Goal: Task Accomplishment & Management: Manage account settings

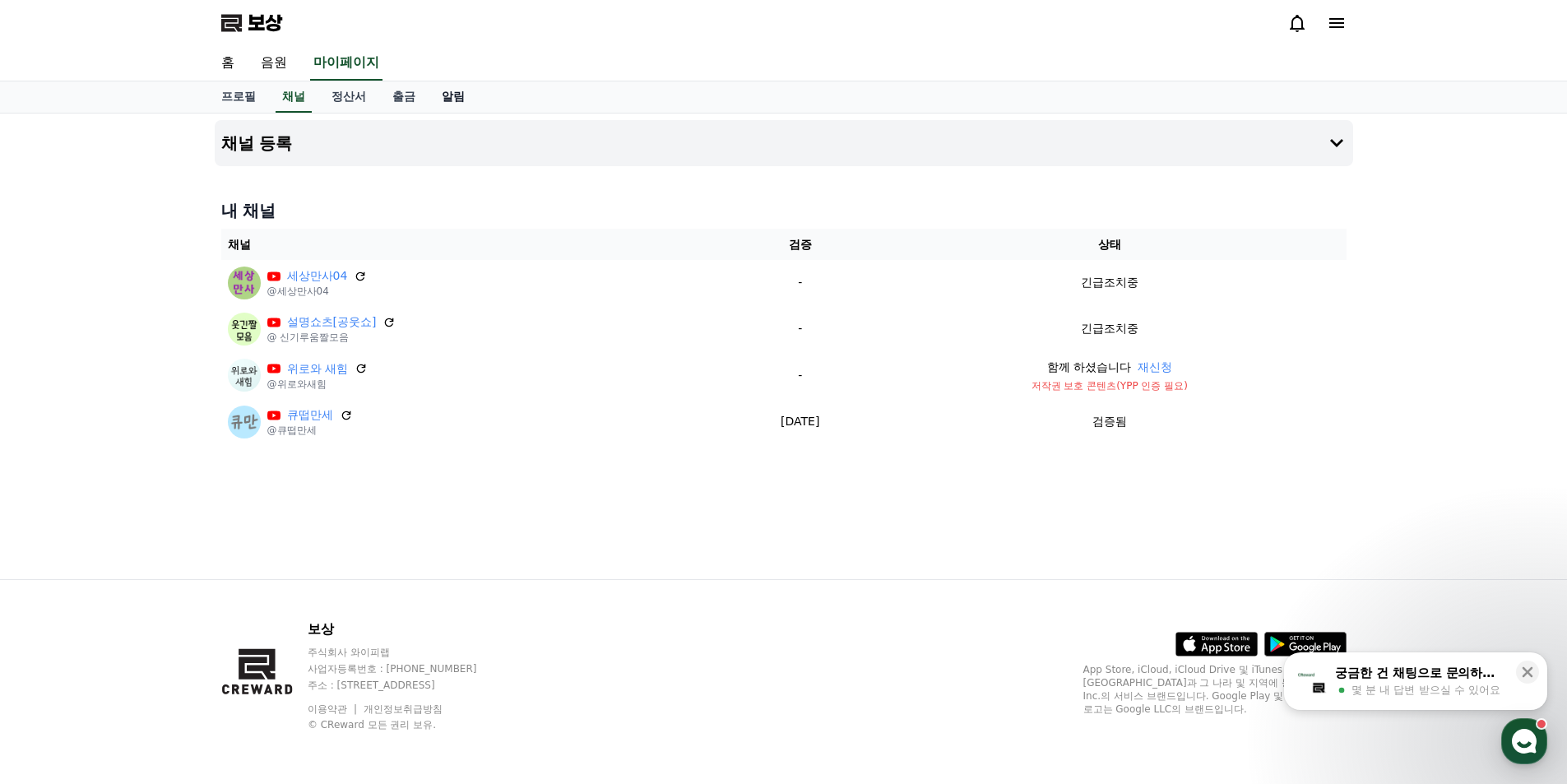
click at [456, 92] on font "알림" at bounding box center [453, 96] width 23 height 13
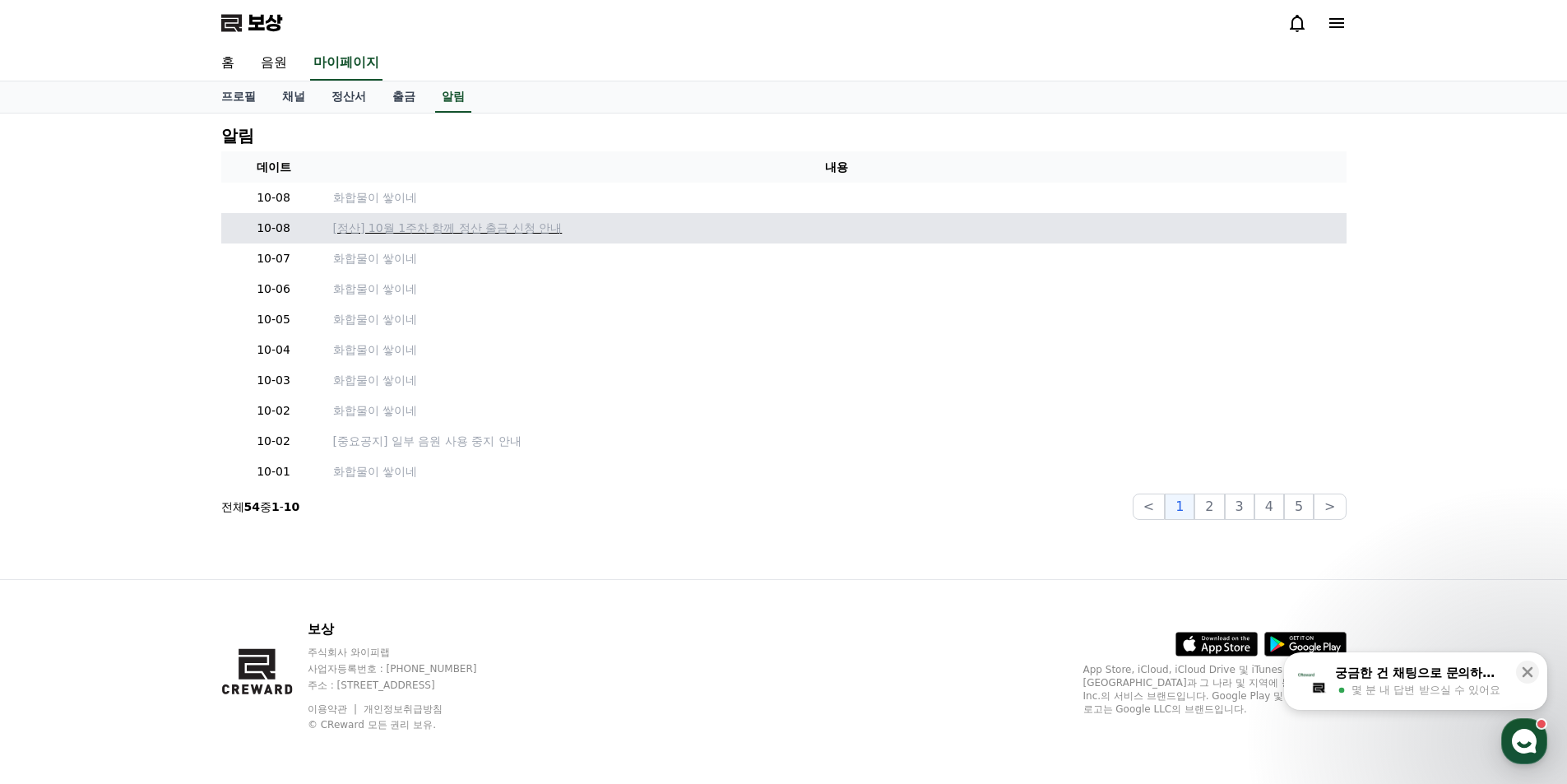
click at [439, 228] on font "[정산] 10월 1주차 함께 정산 출금 신청 안내" at bounding box center [448, 227] width 229 height 13
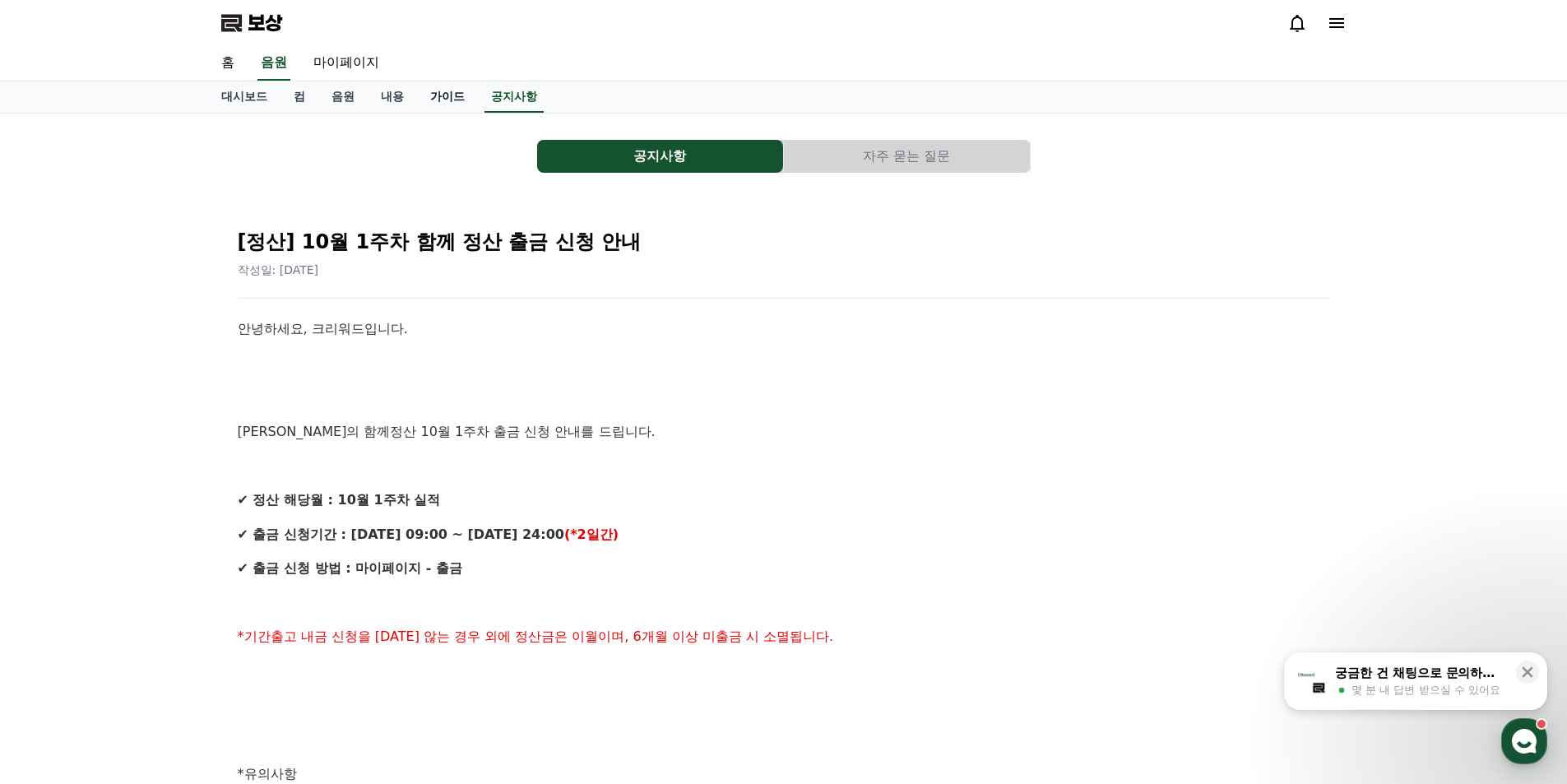
click at [473, 101] on link "가이드" at bounding box center [447, 97] width 61 height 32
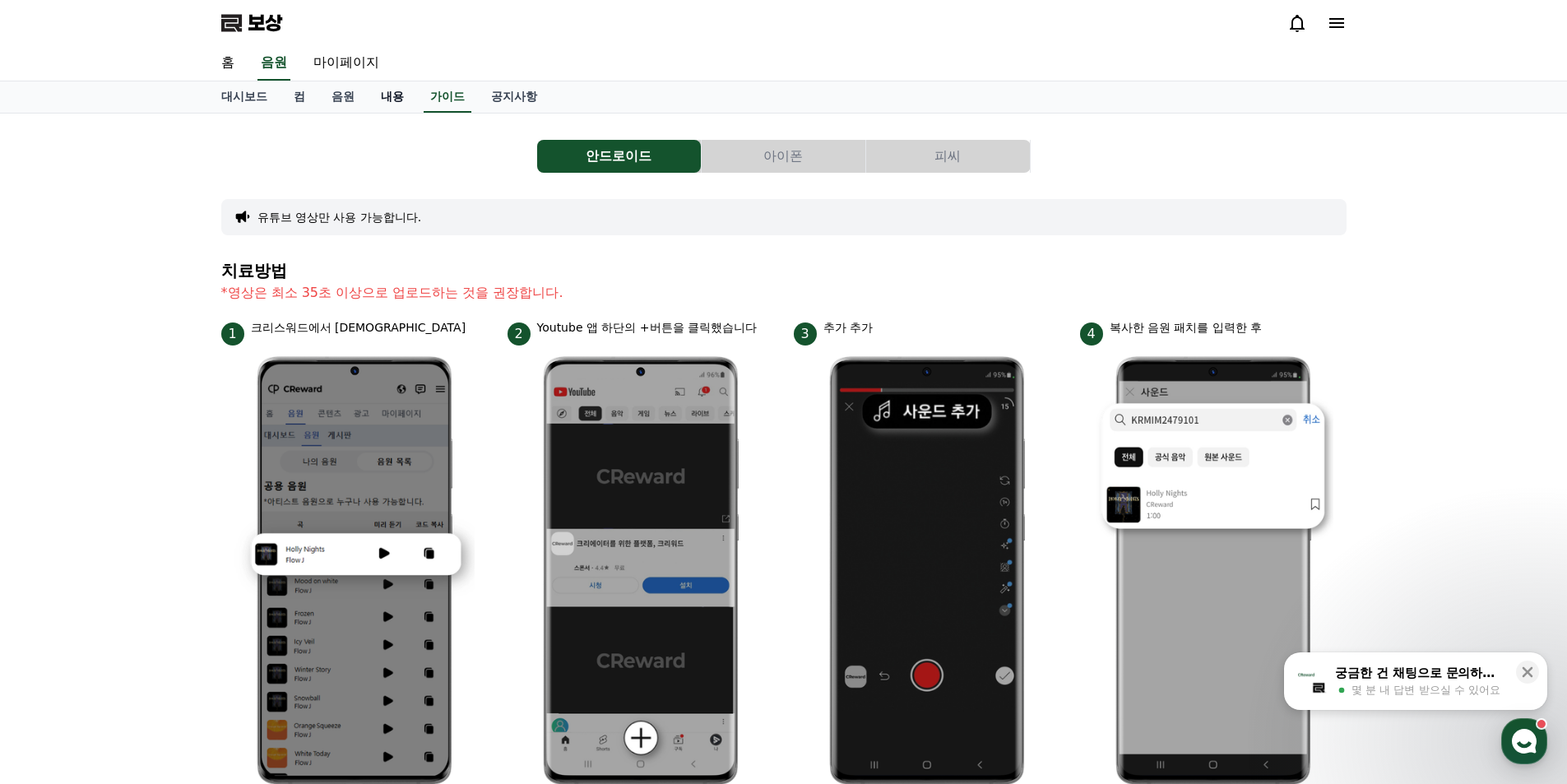
click at [390, 108] on link "내용" at bounding box center [393, 97] width 50 height 32
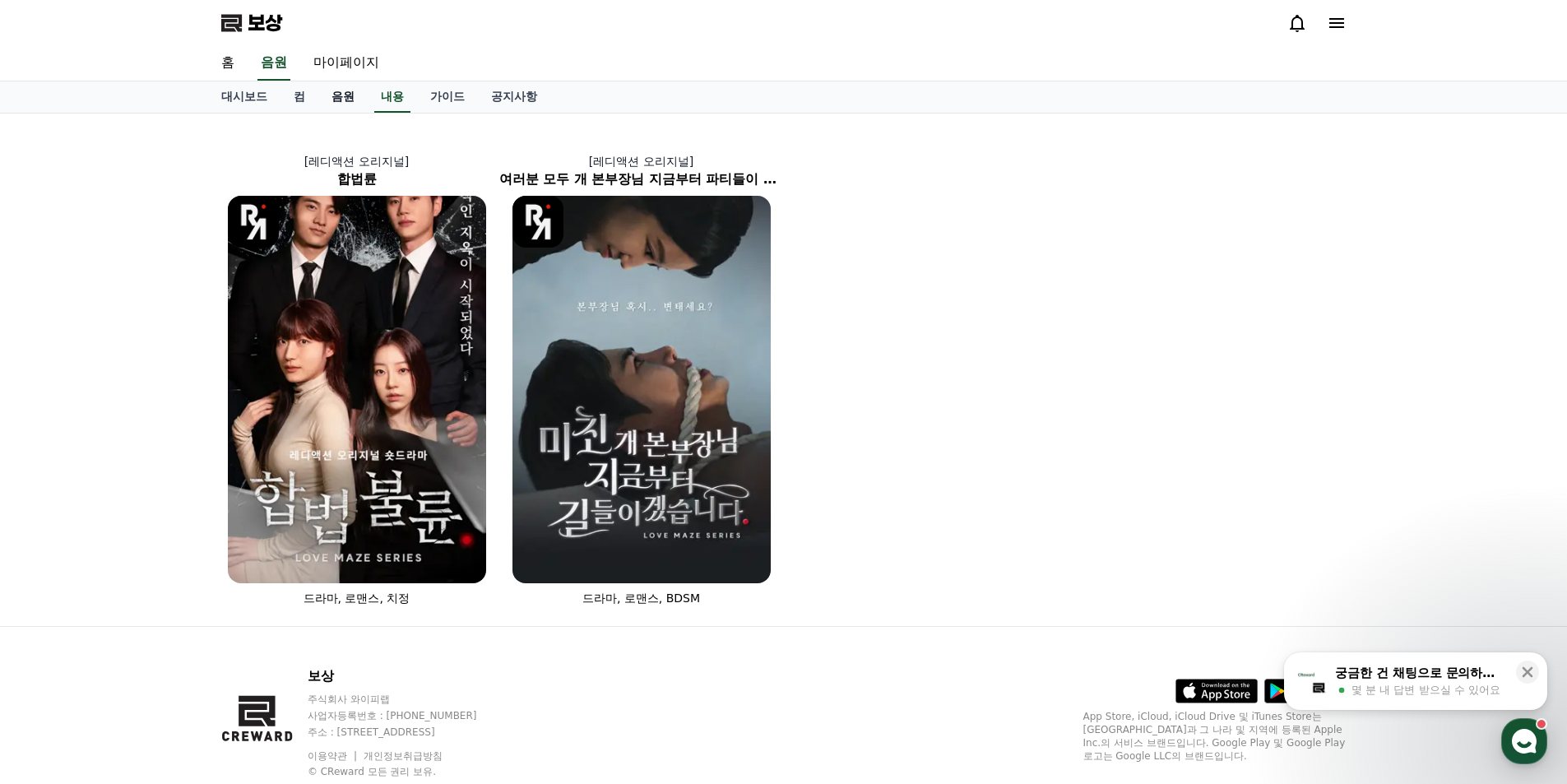
click at [347, 106] on link "음원" at bounding box center [343, 97] width 50 height 32
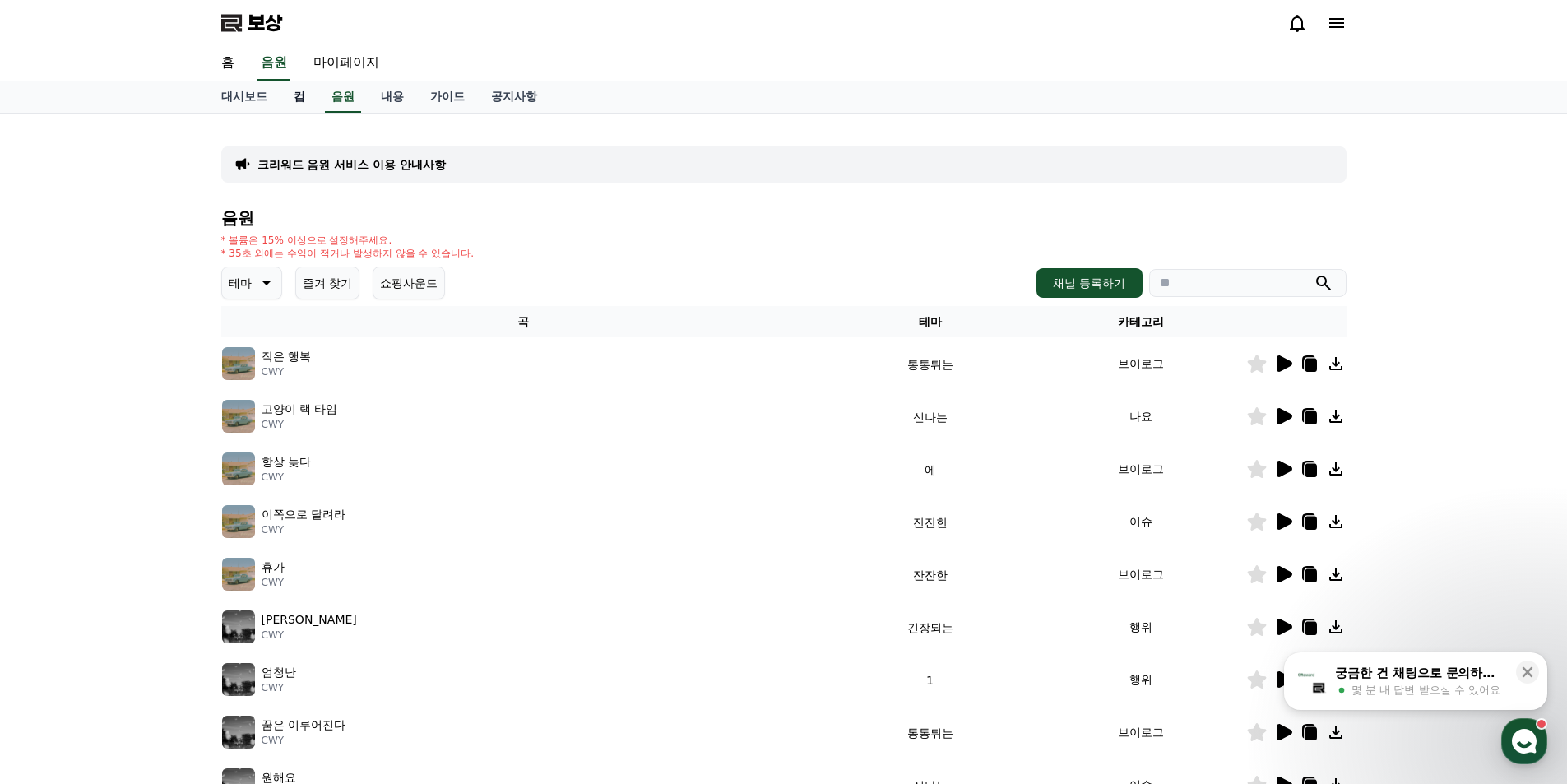
click at [301, 99] on font "컴" at bounding box center [299, 96] width 11 height 13
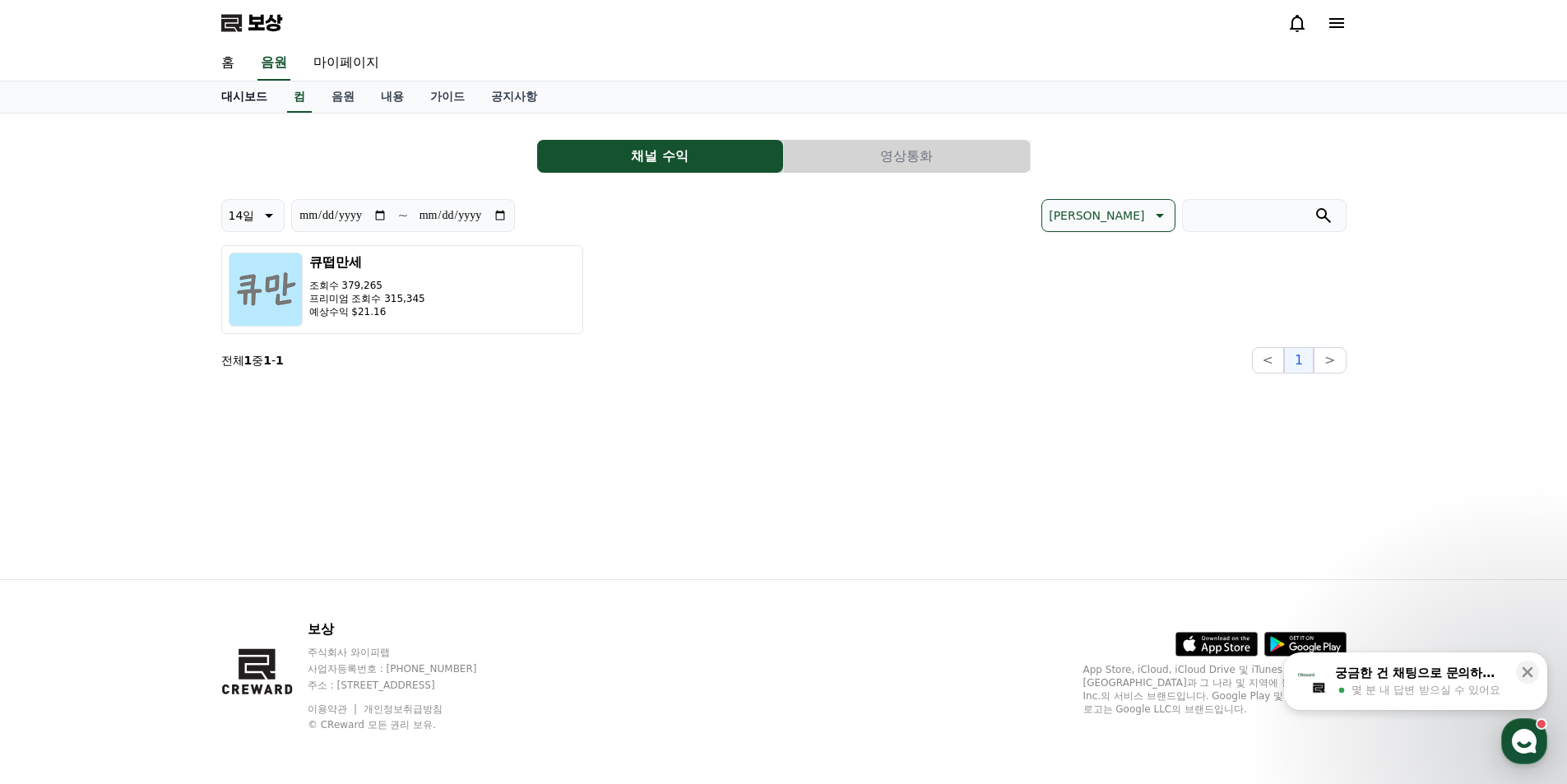
click at [230, 99] on font "대시보드" at bounding box center [244, 96] width 46 height 13
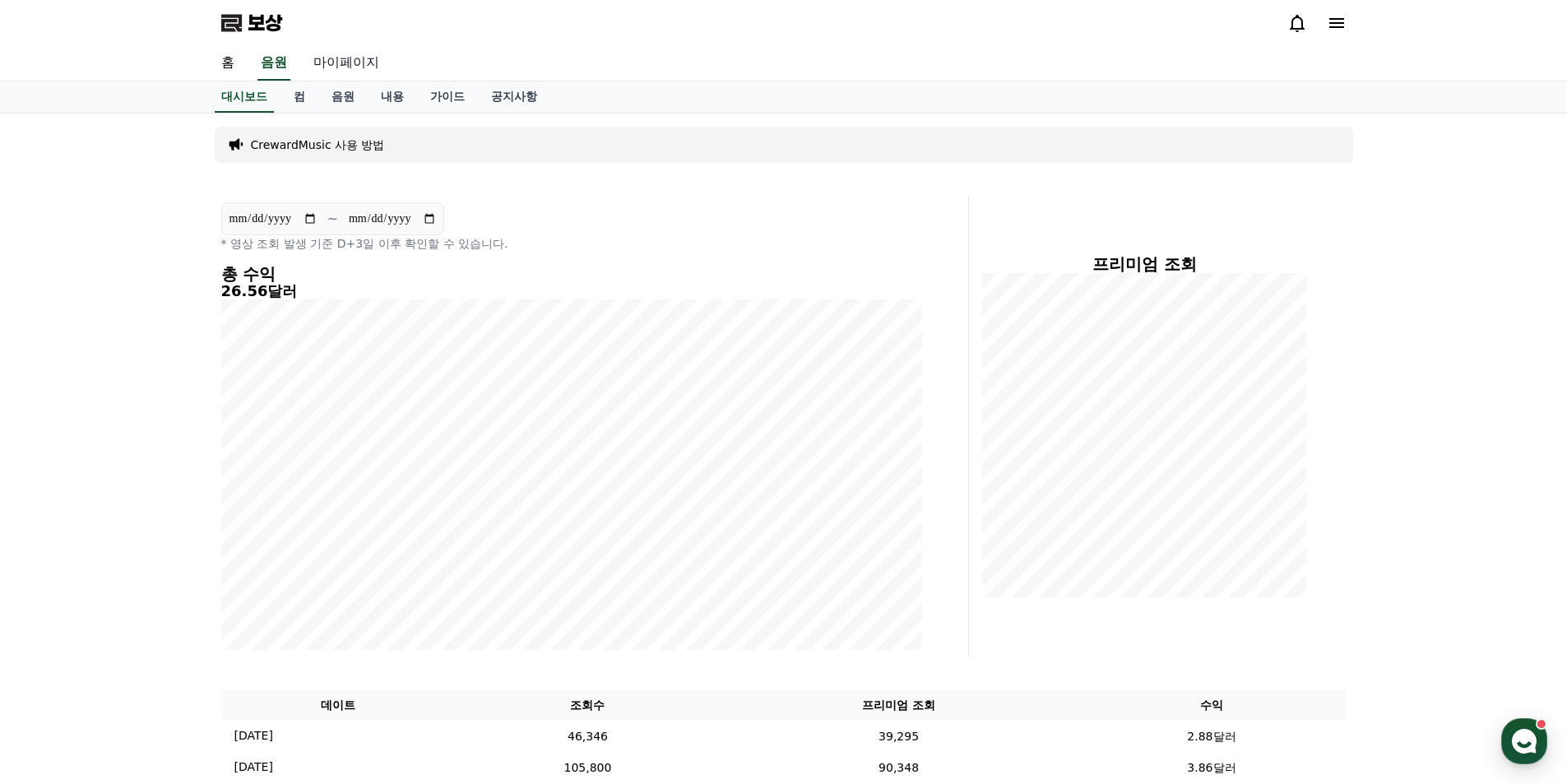
click at [363, 61] on font "마이페이지" at bounding box center [346, 62] width 66 height 15
select select "**********"
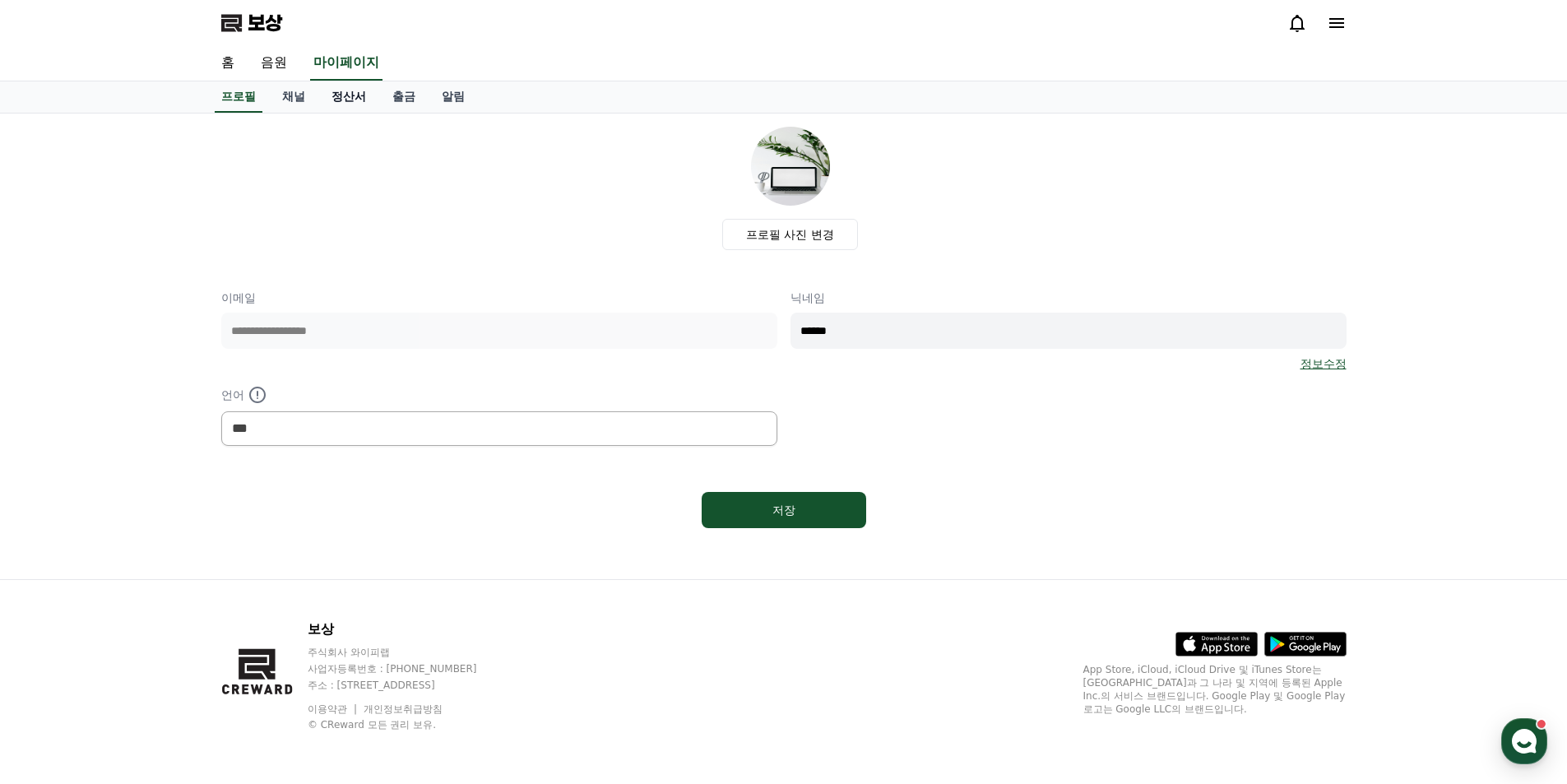
click at [344, 98] on font "정산서" at bounding box center [349, 96] width 34 height 13
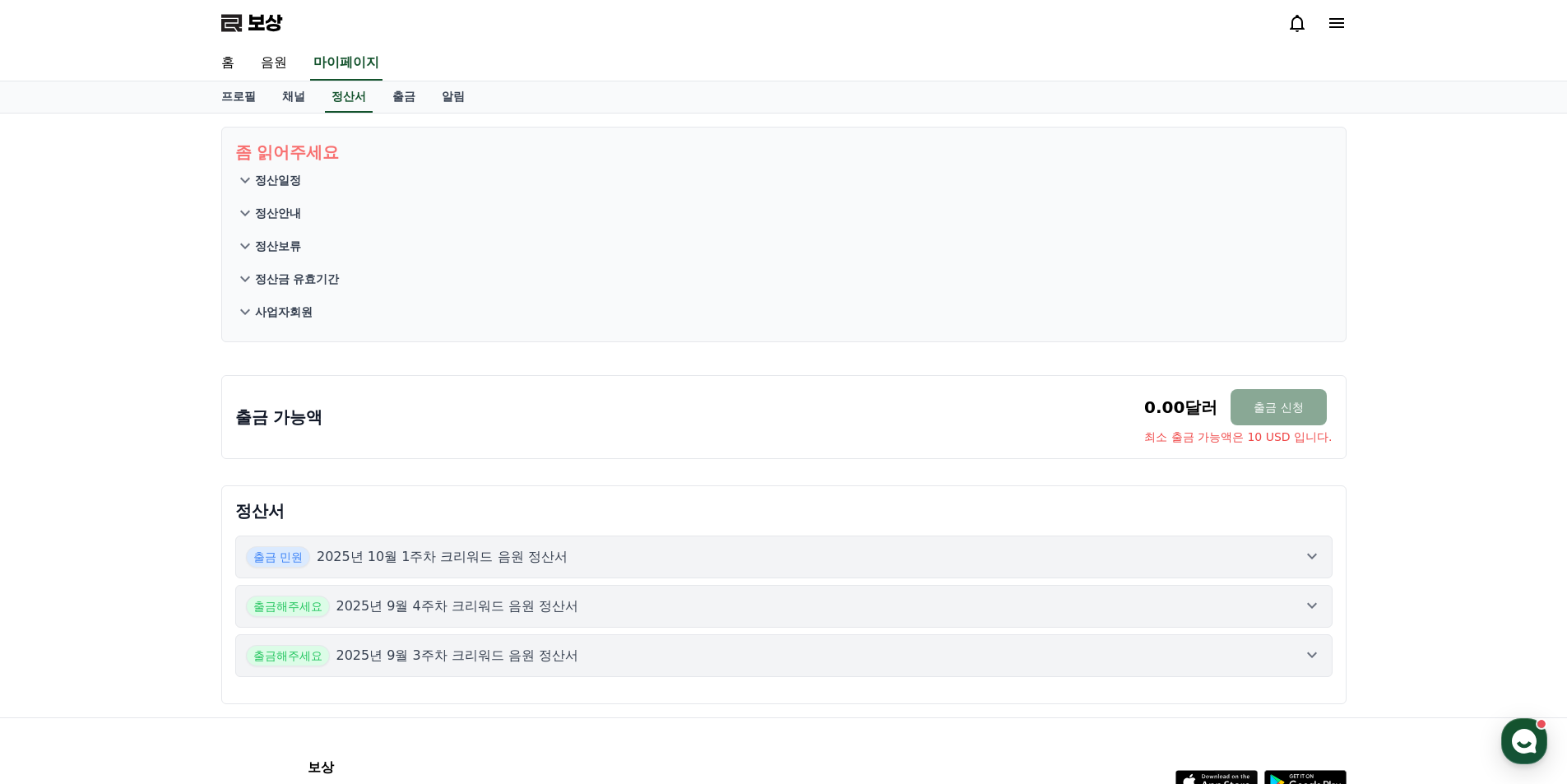
click at [536, 561] on font "2025년 10월 1주차 크리워드 음원 정산서" at bounding box center [442, 556] width 251 height 15
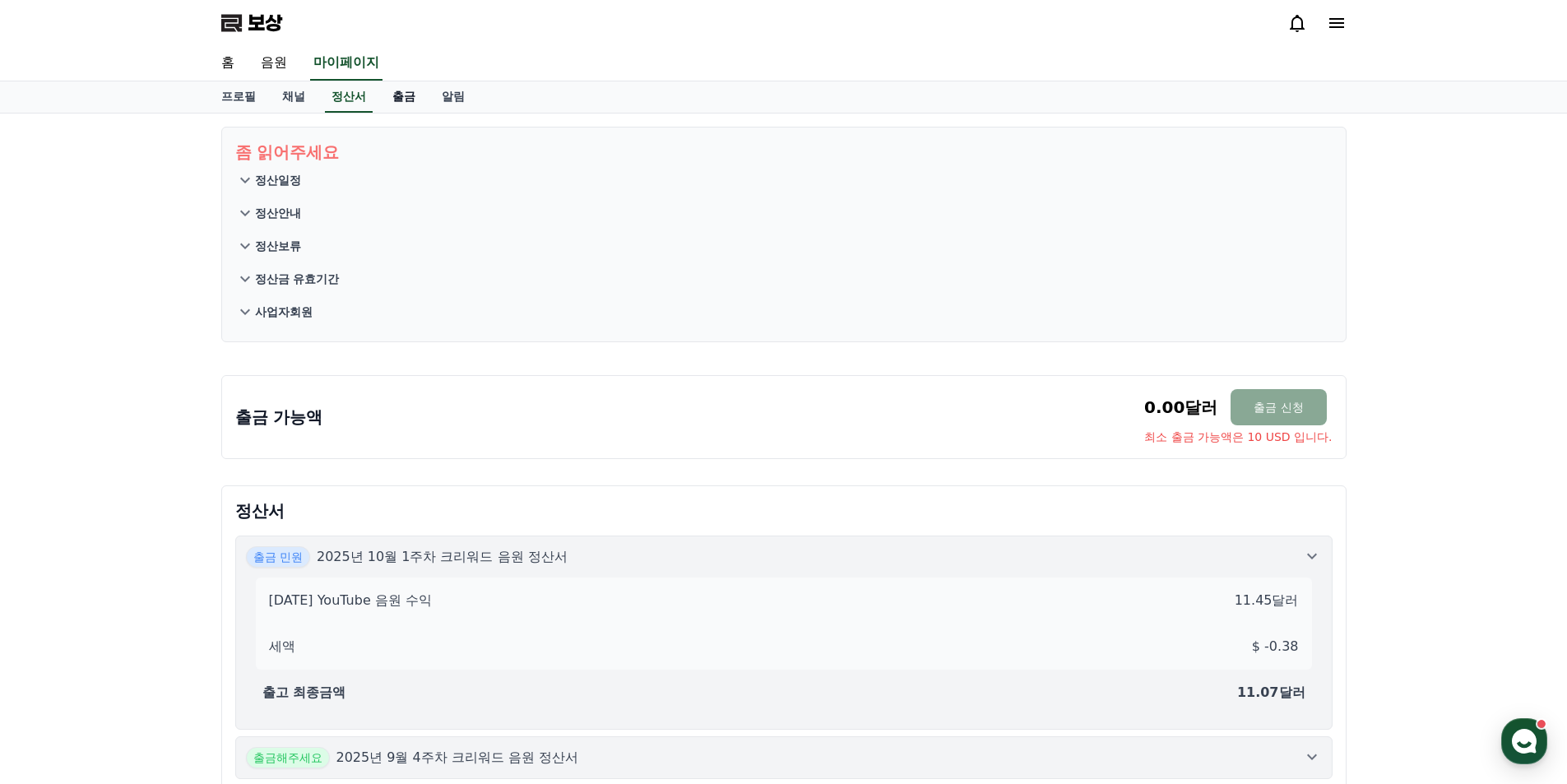
click at [411, 94] on font "출금" at bounding box center [403, 96] width 23 height 13
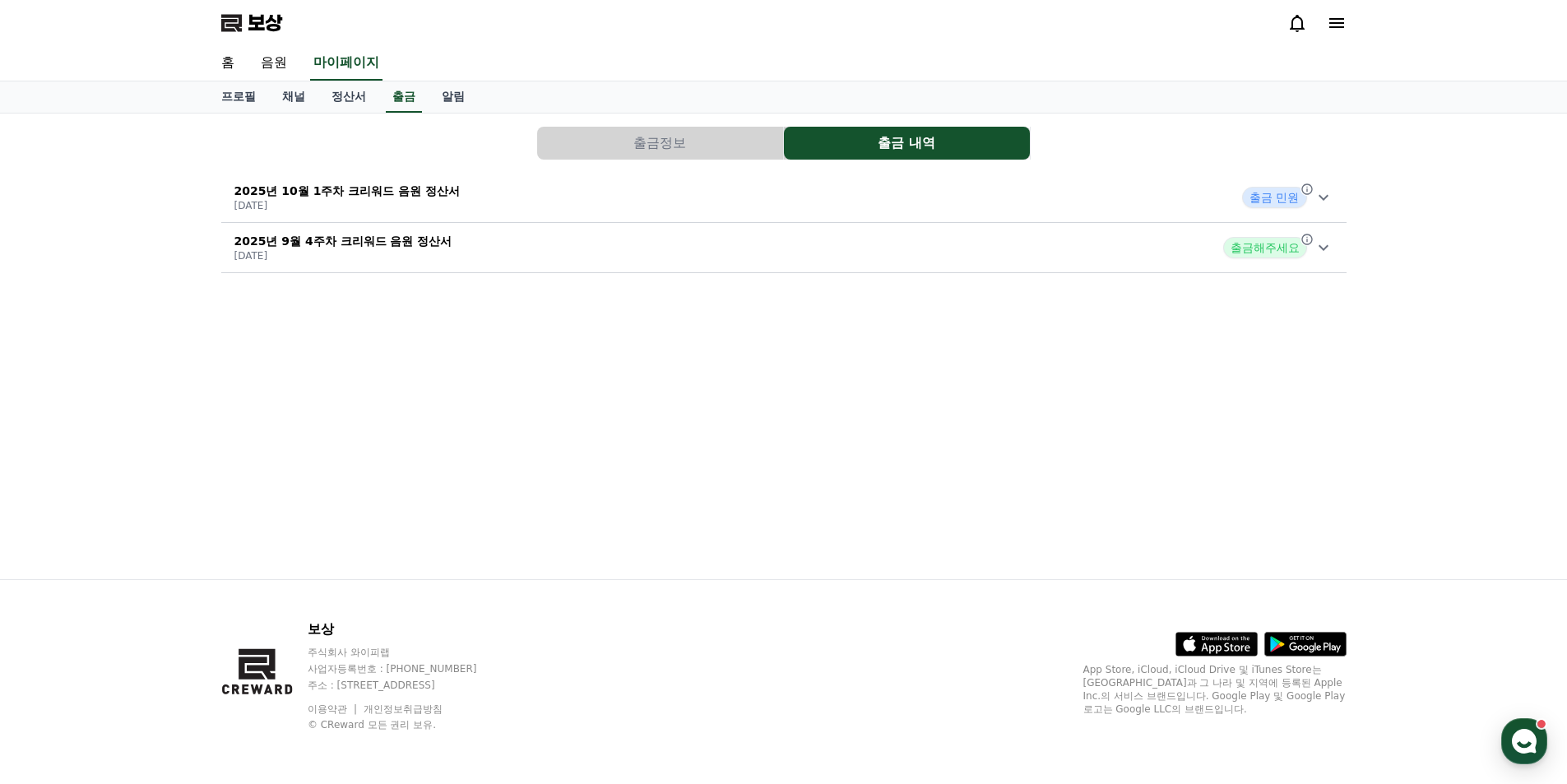
click at [425, 199] on p "[DATE]" at bounding box center [348, 205] width 226 height 13
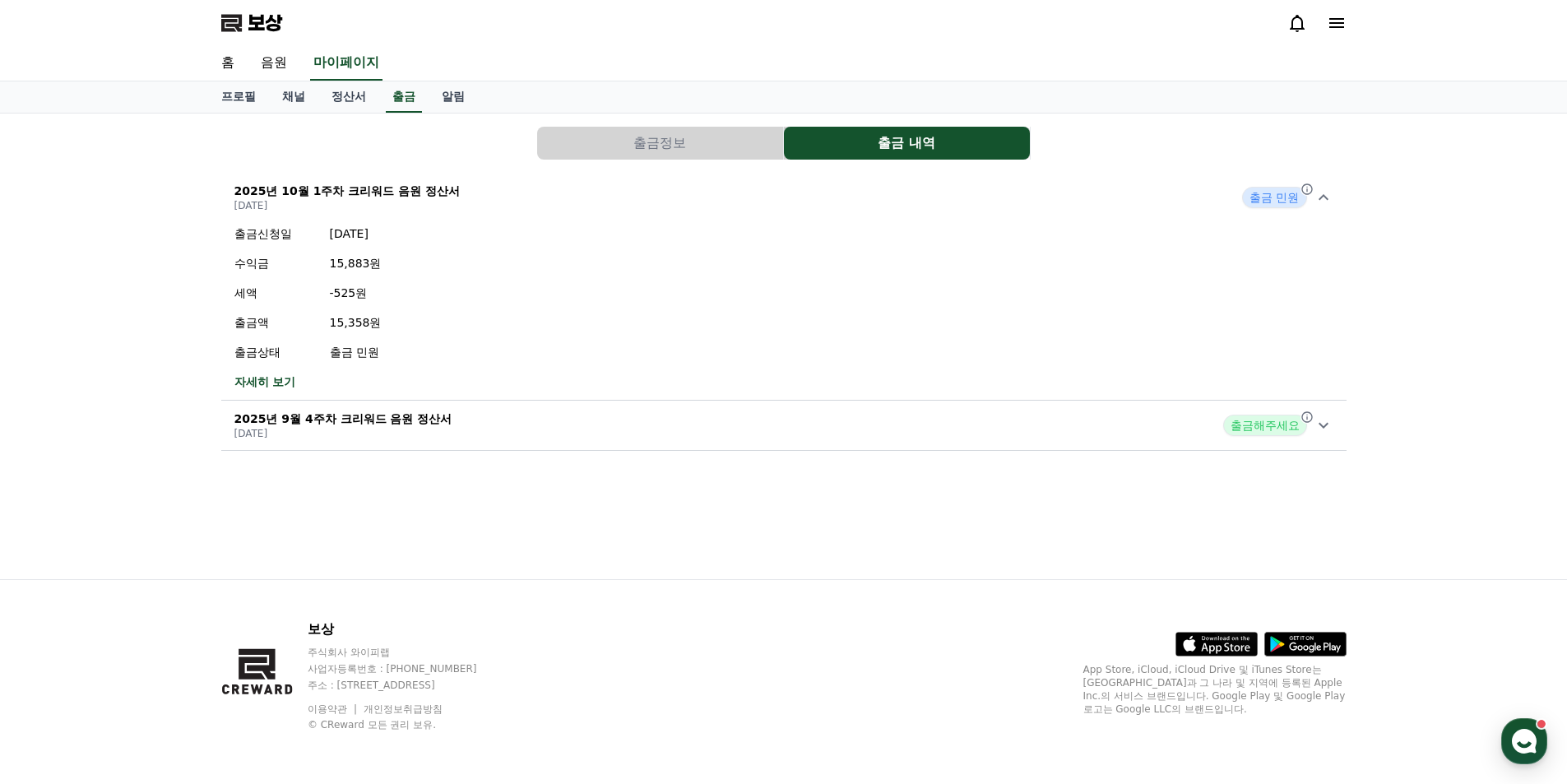
click at [1278, 193] on font "출금 민원" at bounding box center [1275, 197] width 50 height 13
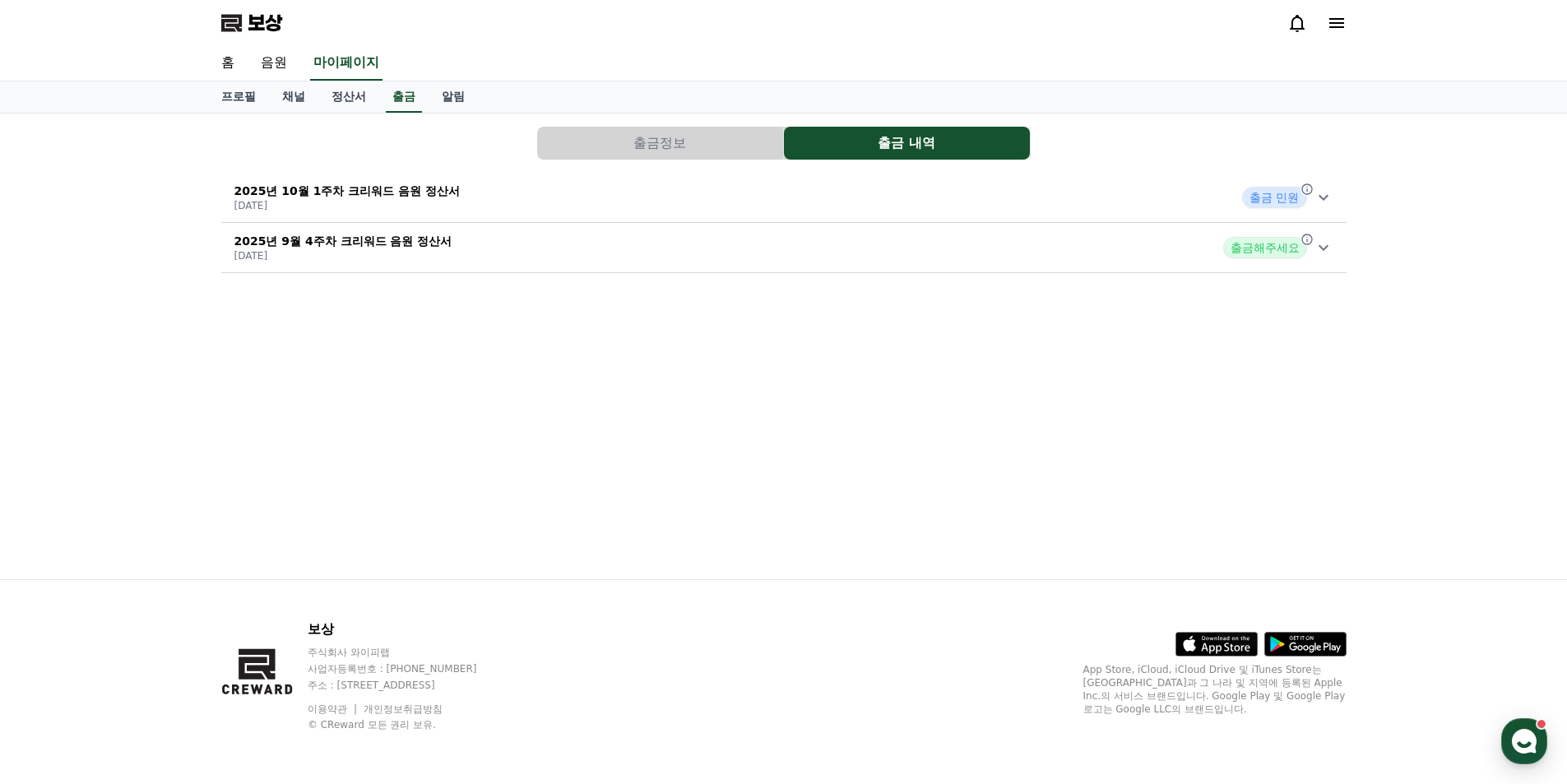
click at [1278, 193] on font "출금 민원" at bounding box center [1275, 197] width 50 height 13
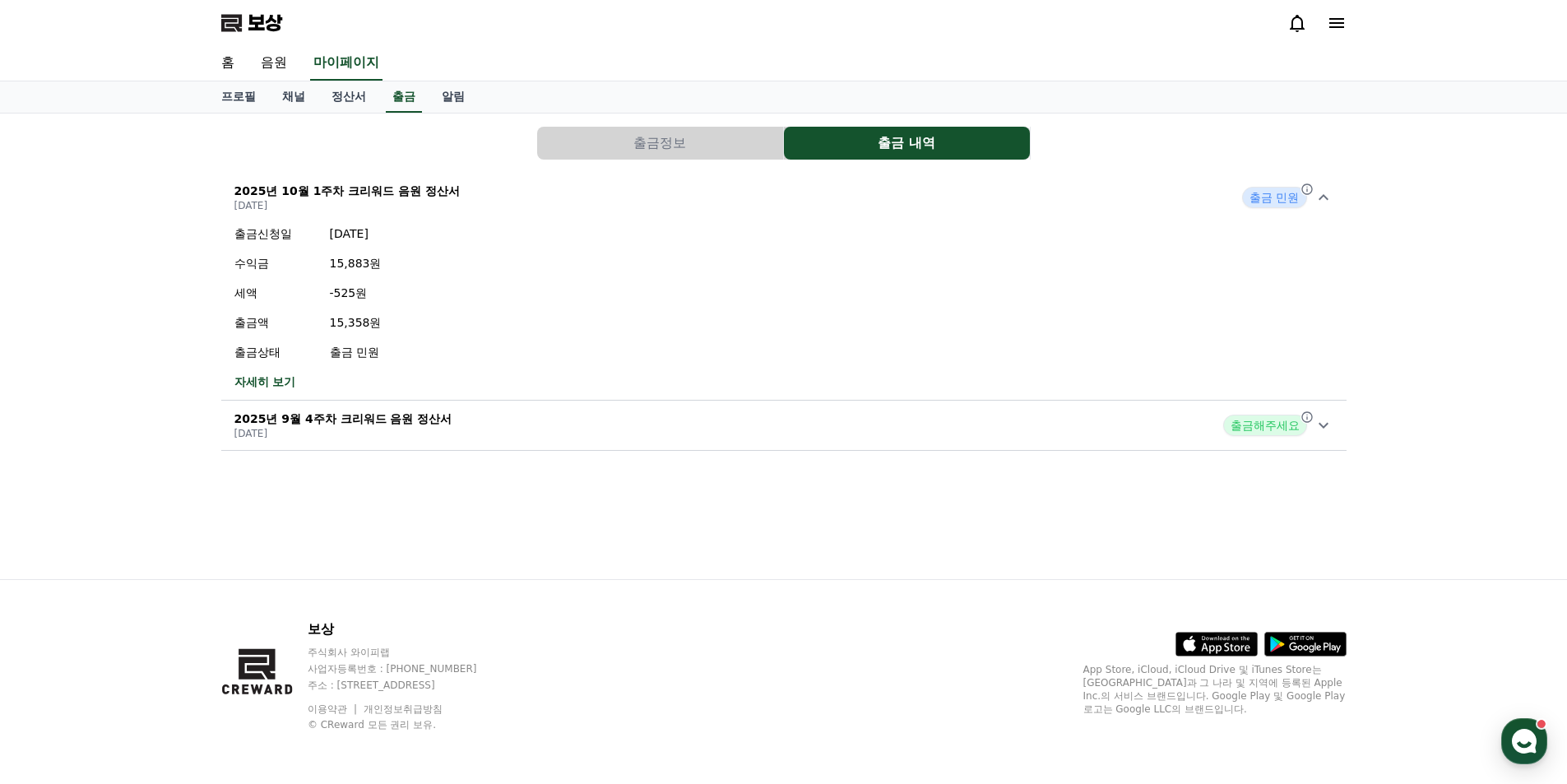
click at [1266, 433] on span "출금해주세요" at bounding box center [1266, 425] width 84 height 21
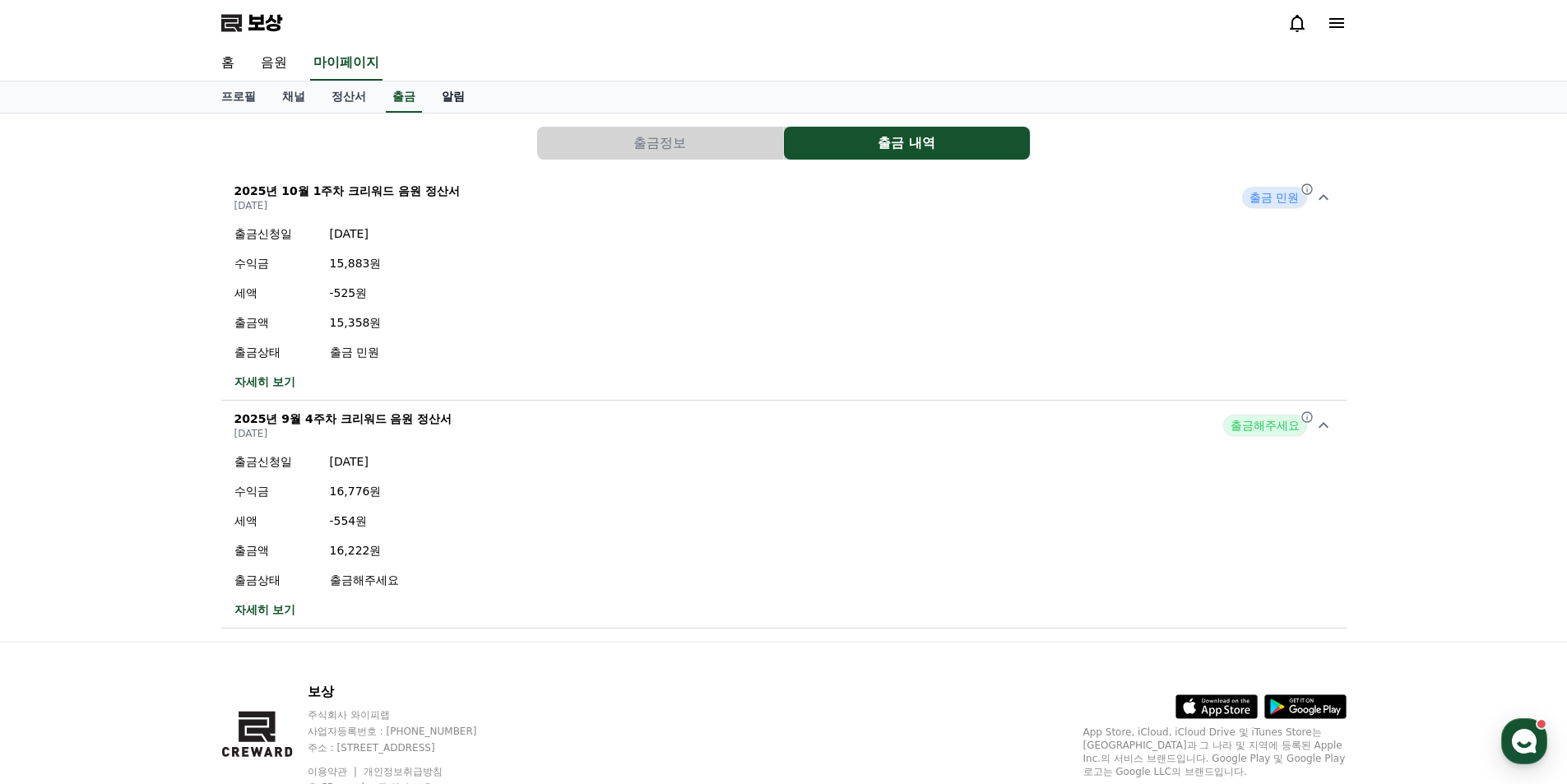
click at [447, 92] on font "알림" at bounding box center [453, 96] width 23 height 13
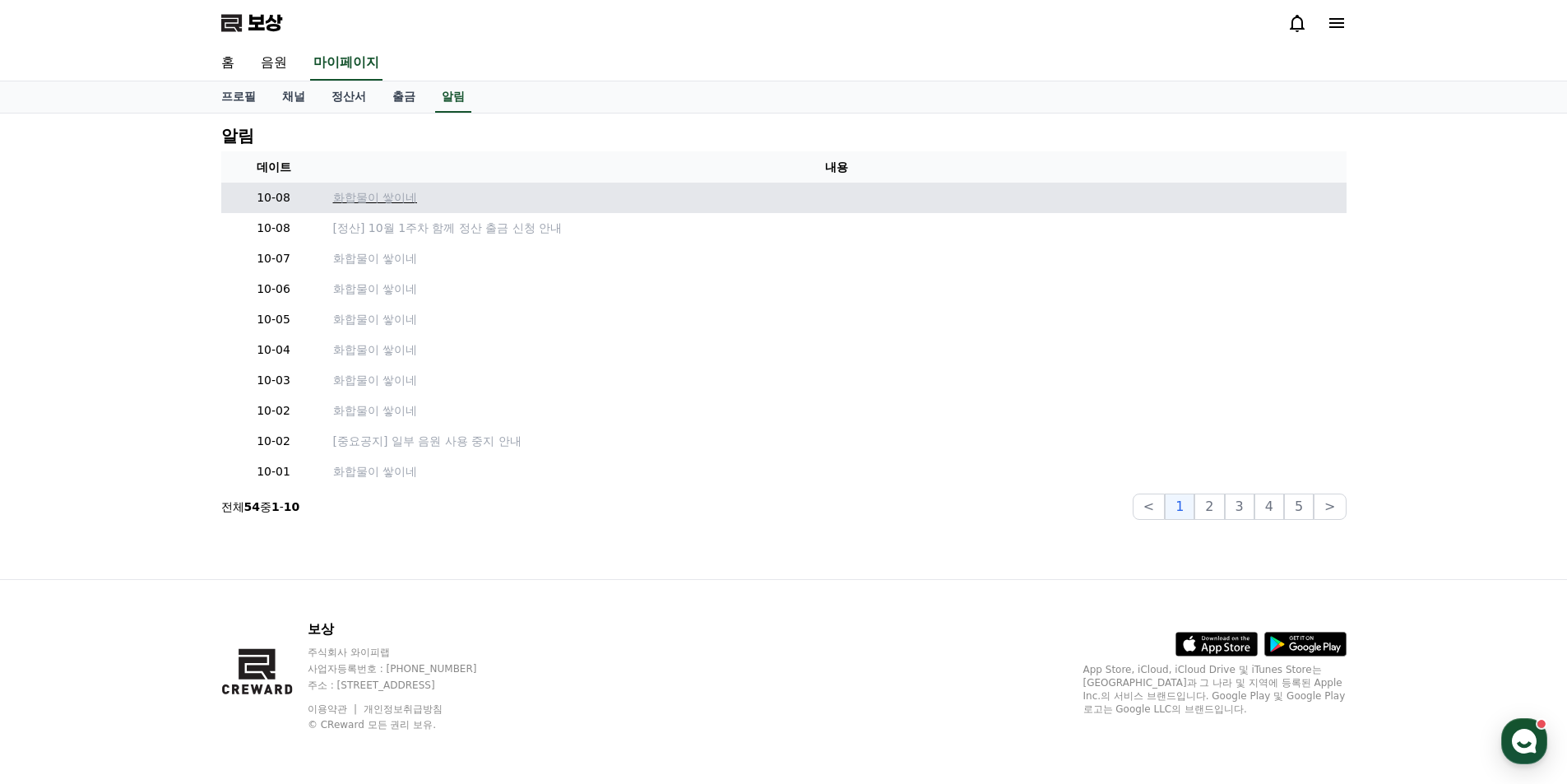
click at [402, 194] on font "화합물이 쌓이네" at bounding box center [375, 197] width 84 height 13
